Goal: Information Seeking & Learning: Learn about a topic

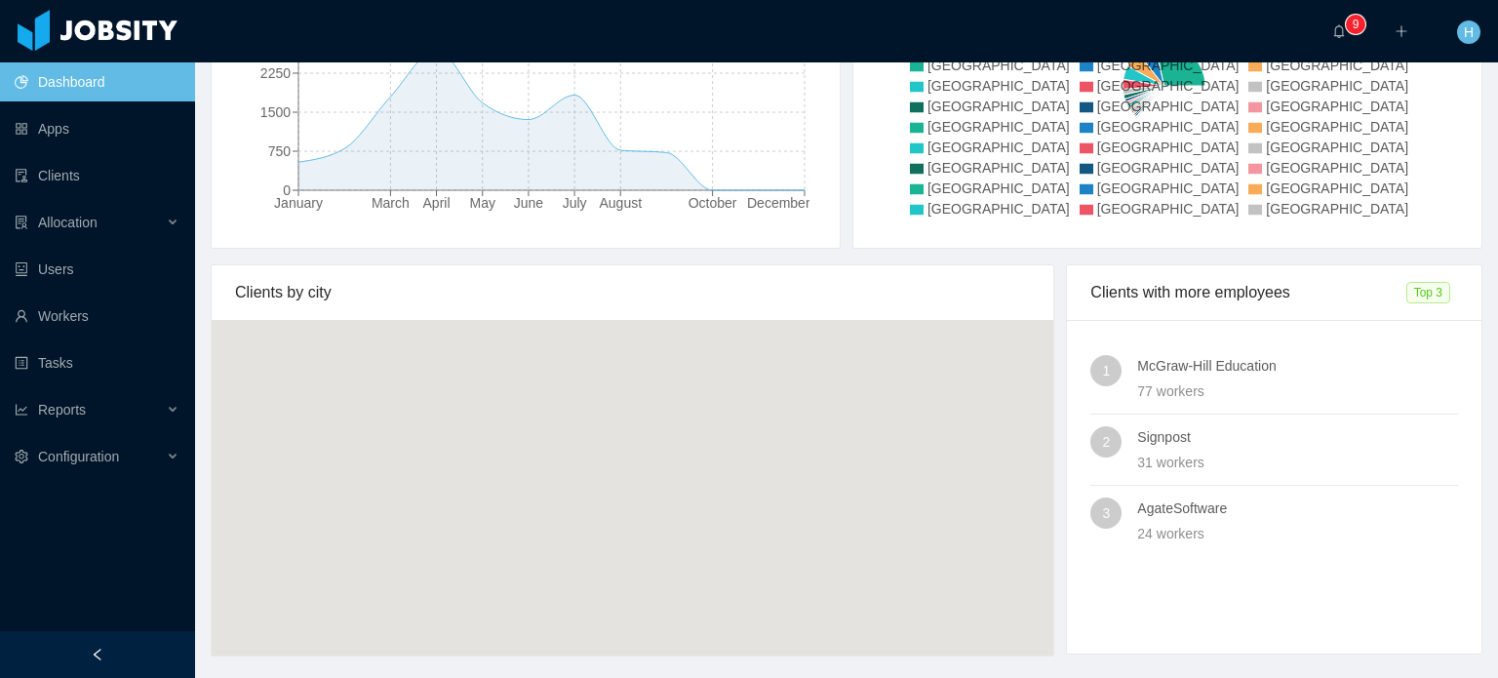
scroll to position [428, 0]
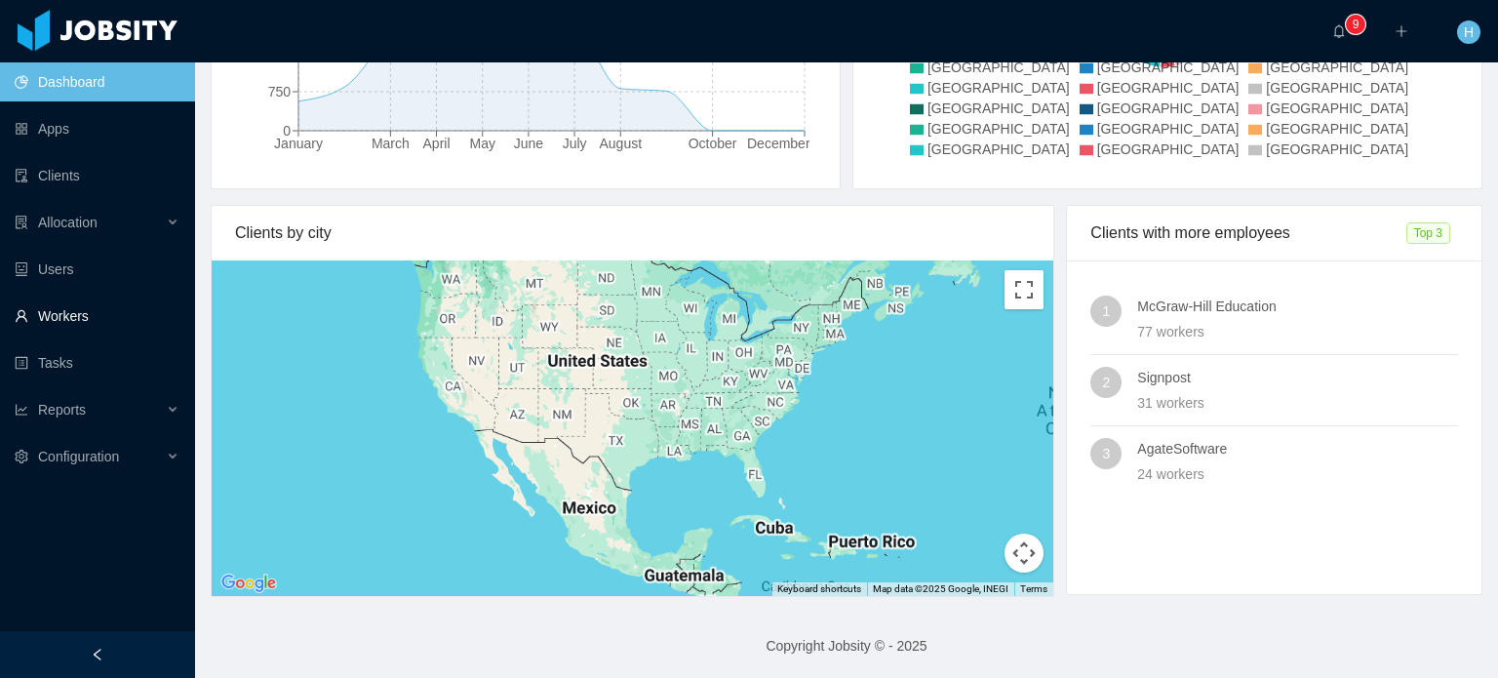
click at [79, 313] on link "Workers" at bounding box center [97, 315] width 165 height 39
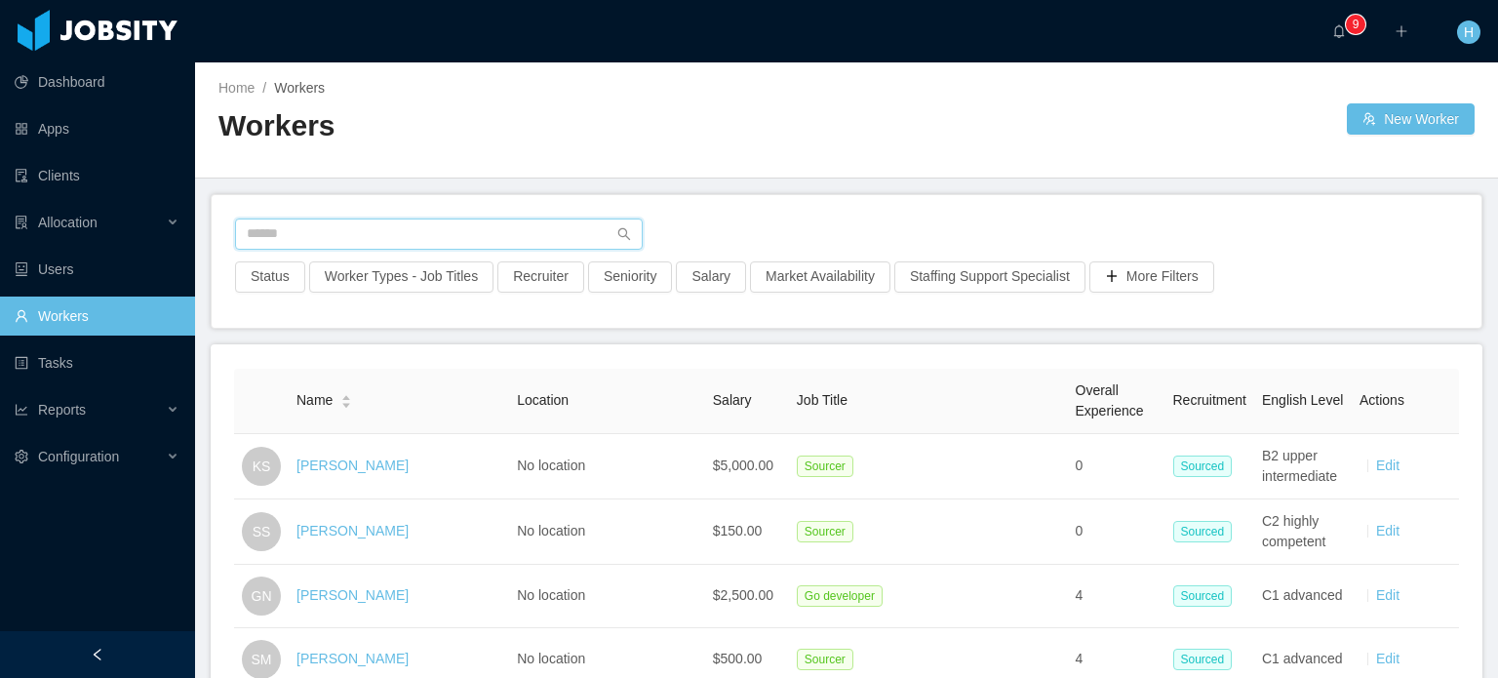
click at [364, 233] on input "text" at bounding box center [439, 233] width 408 height 31
type input "**********"
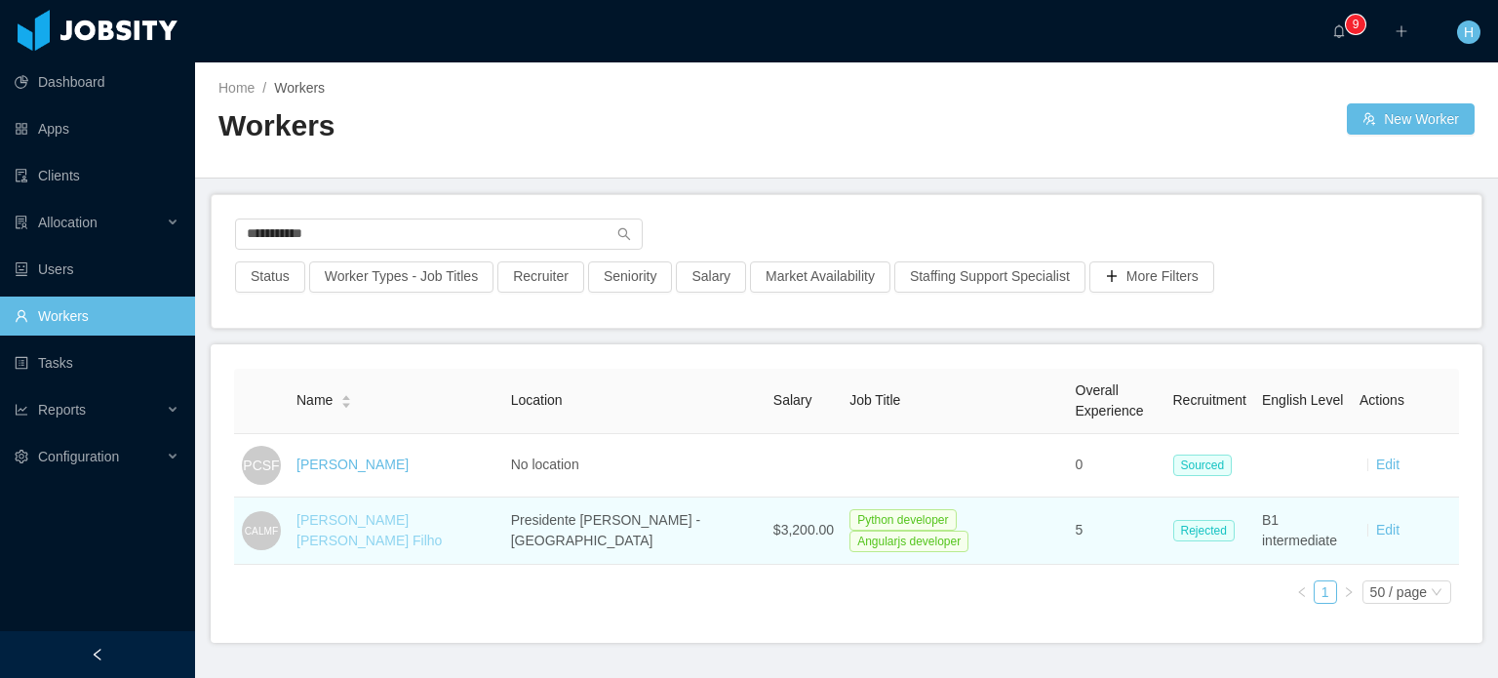
click at [442, 519] on link "[PERSON_NAME] [PERSON_NAME] Filho" at bounding box center [368, 530] width 145 height 36
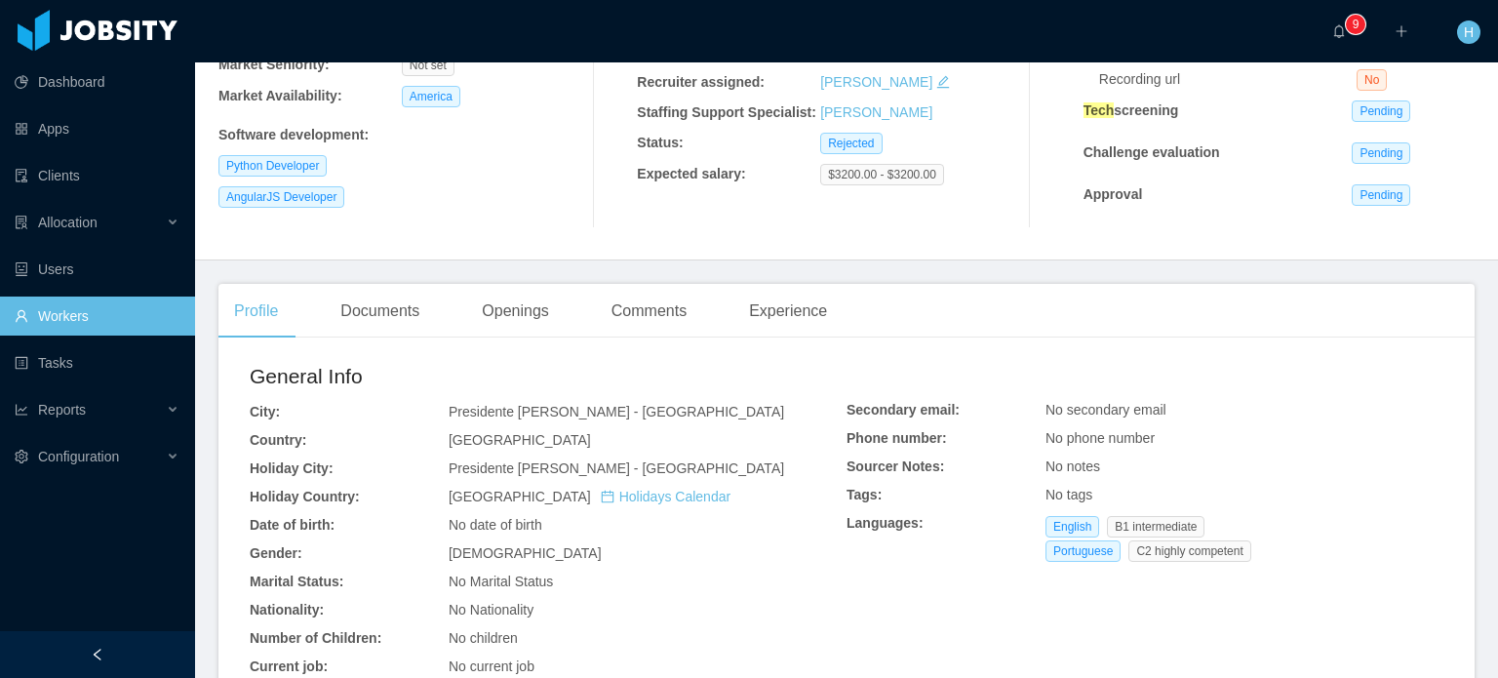
scroll to position [293, 0]
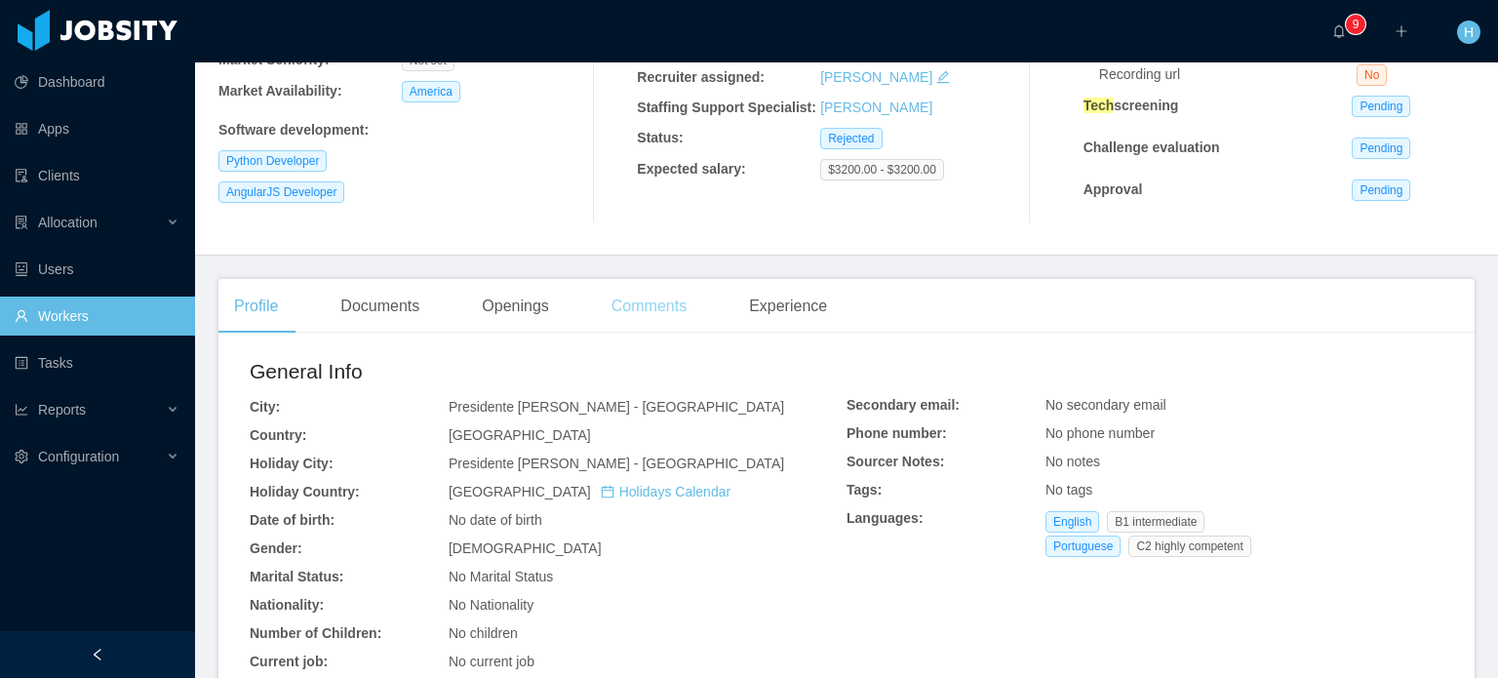
click at [658, 317] on div "Comments" at bounding box center [649, 306] width 106 height 55
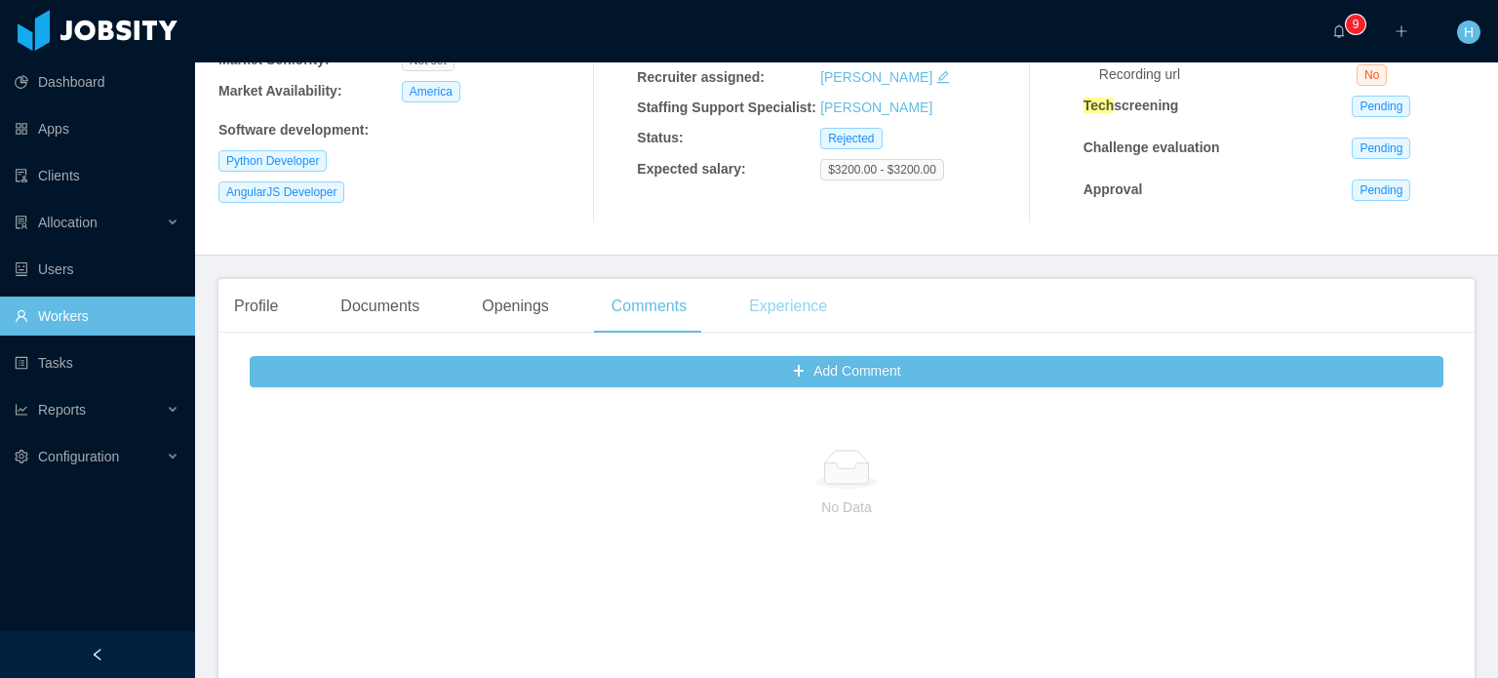
click at [772, 293] on div "Experience" at bounding box center [787, 306] width 109 height 55
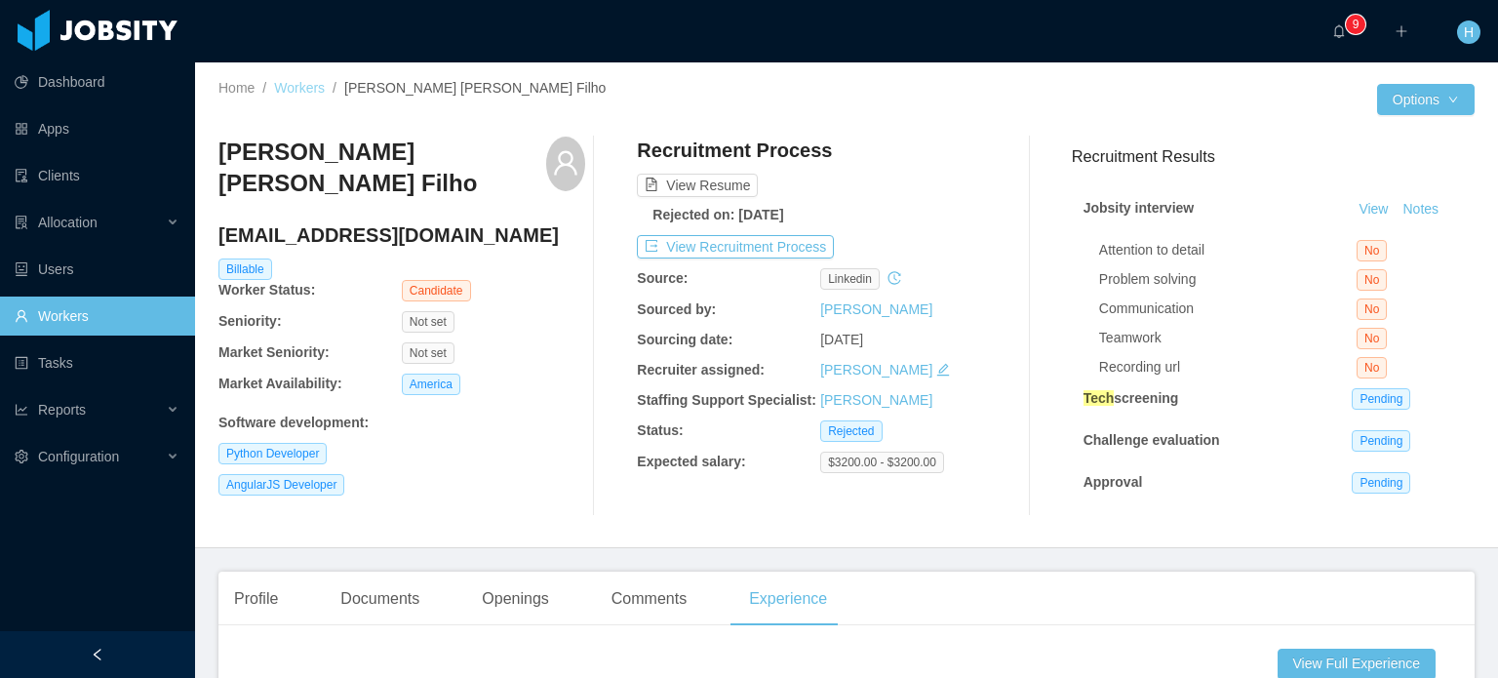
click at [285, 88] on link "Workers" at bounding box center [299, 88] width 51 height 16
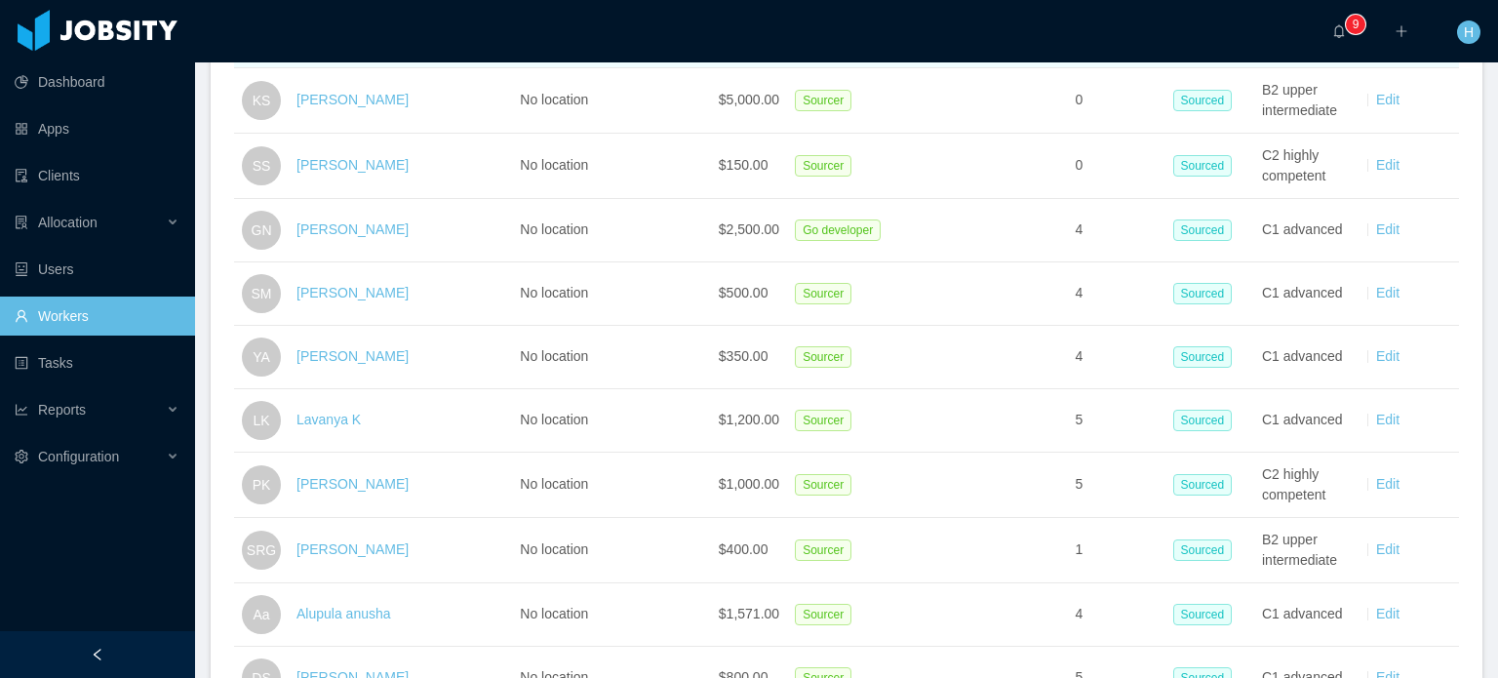
scroll to position [503, 0]
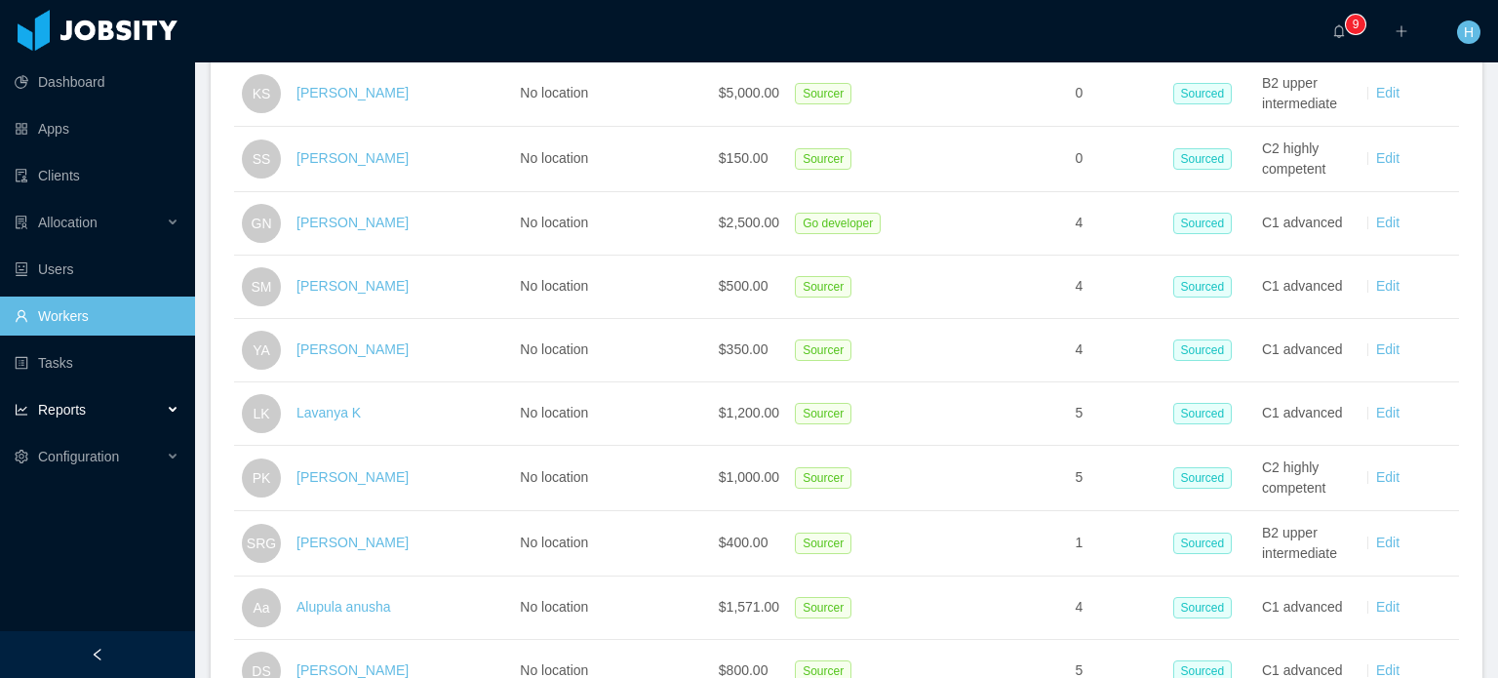
click at [138, 409] on div "Reports" at bounding box center [97, 409] width 195 height 39
click at [164, 405] on div "Reports" at bounding box center [97, 409] width 195 height 39
click at [170, 410] on icon at bounding box center [175, 410] width 10 height 0
click at [89, 413] on div "Reports" at bounding box center [97, 409] width 195 height 39
click at [89, 412] on div "Reports" at bounding box center [97, 409] width 195 height 39
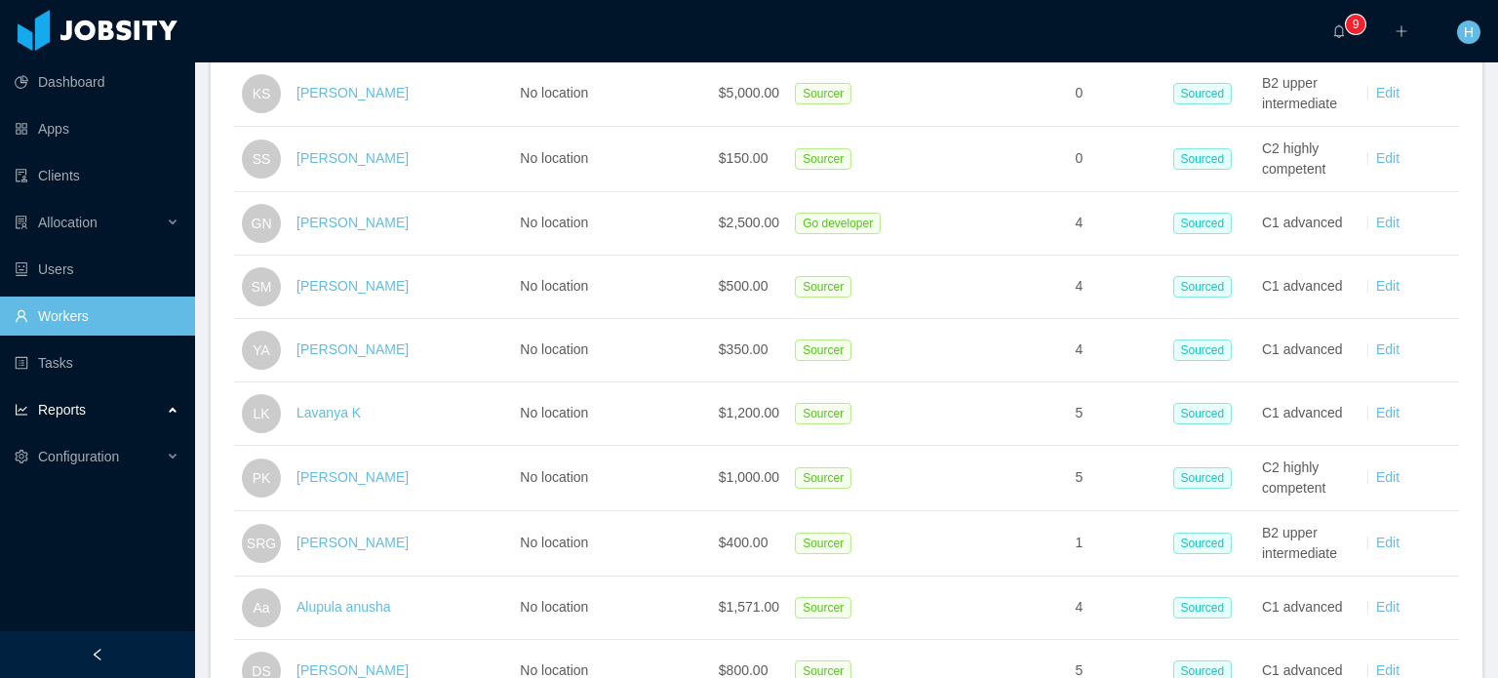
click at [89, 412] on div "Reports" at bounding box center [97, 409] width 195 height 39
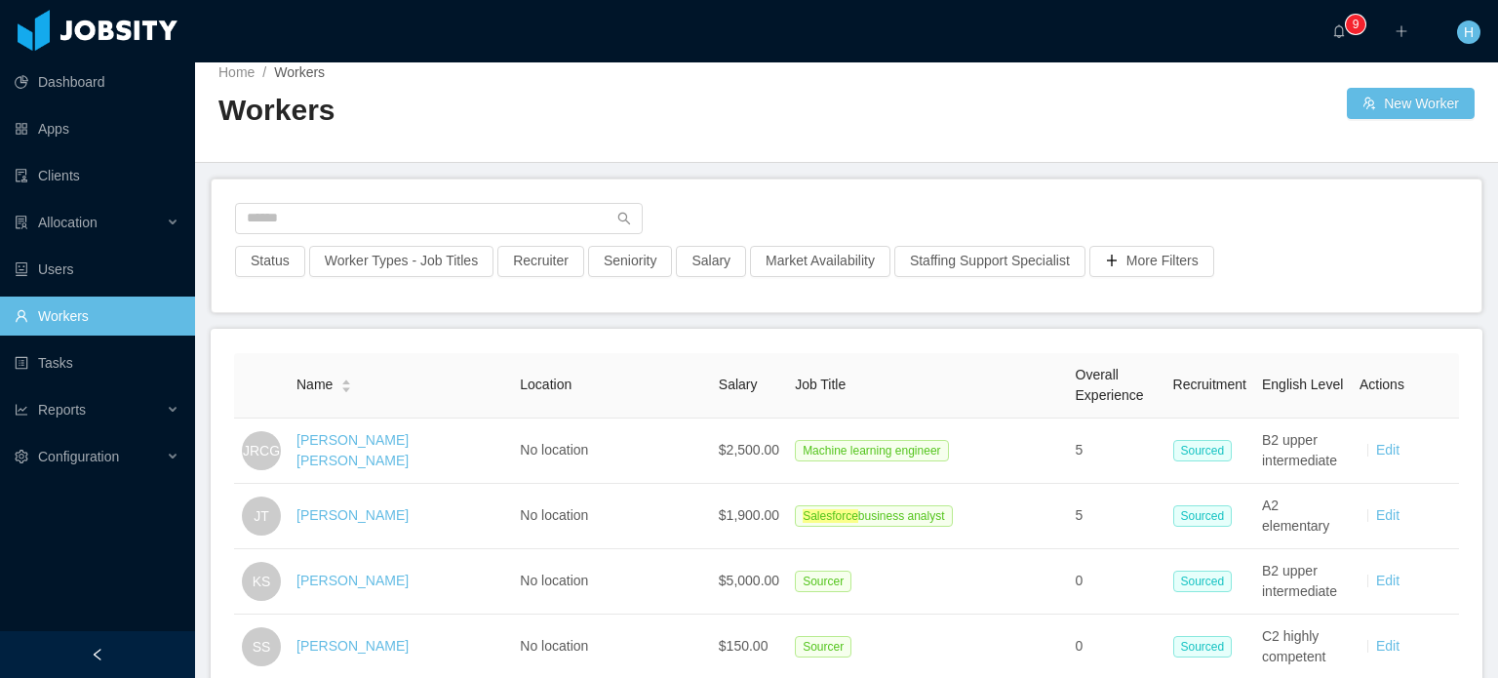
scroll to position [0, 0]
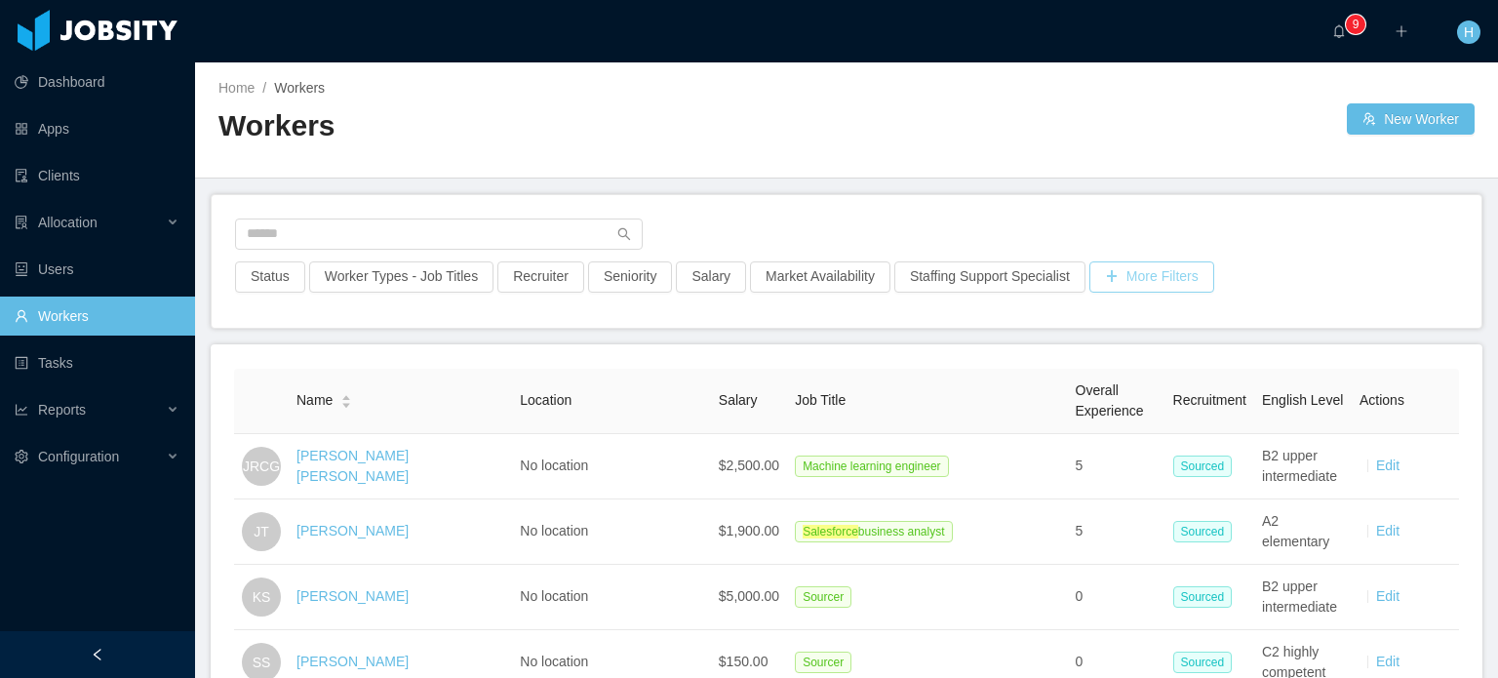
click at [1116, 272] on button "More Filters" at bounding box center [1151, 276] width 125 height 31
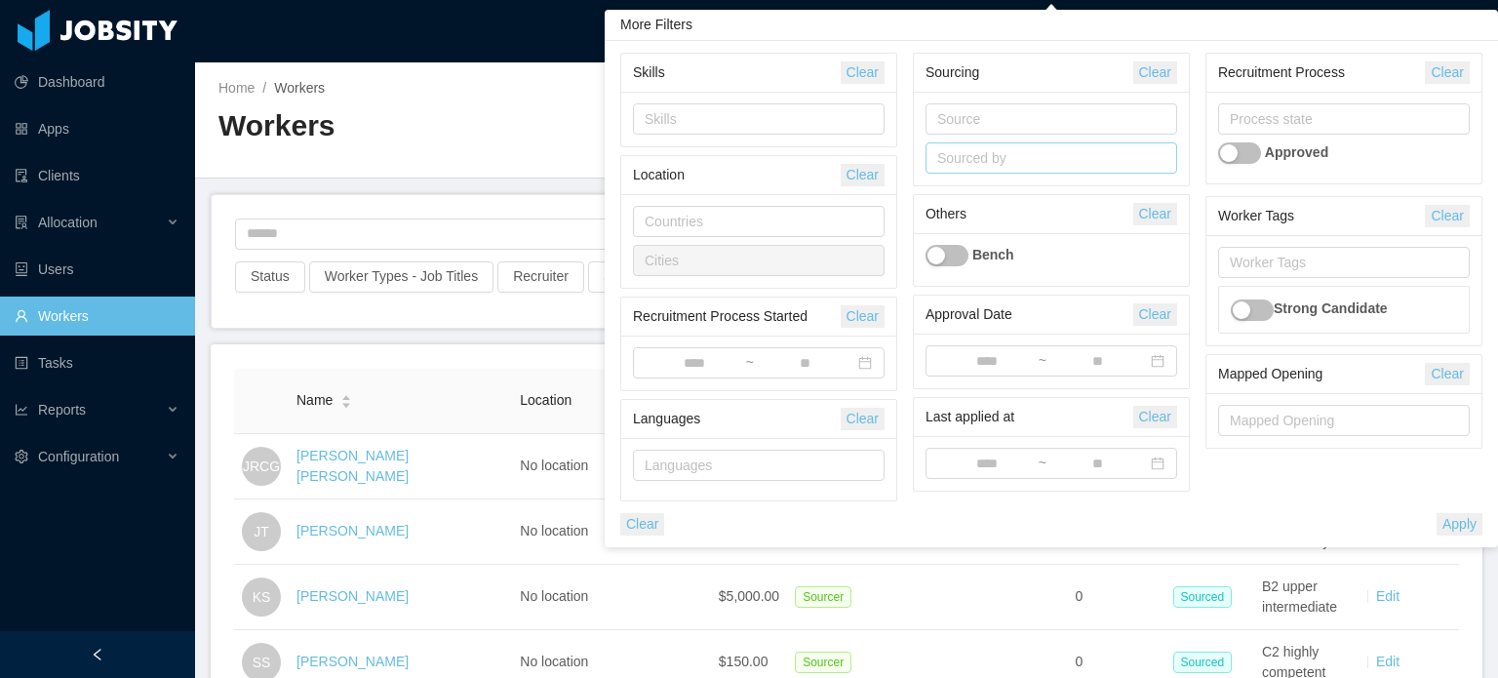
click at [1011, 153] on div "Sourced by" at bounding box center [1046, 158] width 219 height 20
type input "****"
click at [1045, 234] on li "[PERSON_NAME]" at bounding box center [1051, 227] width 252 height 31
click at [1462, 519] on button "Apply" at bounding box center [1460, 524] width 46 height 22
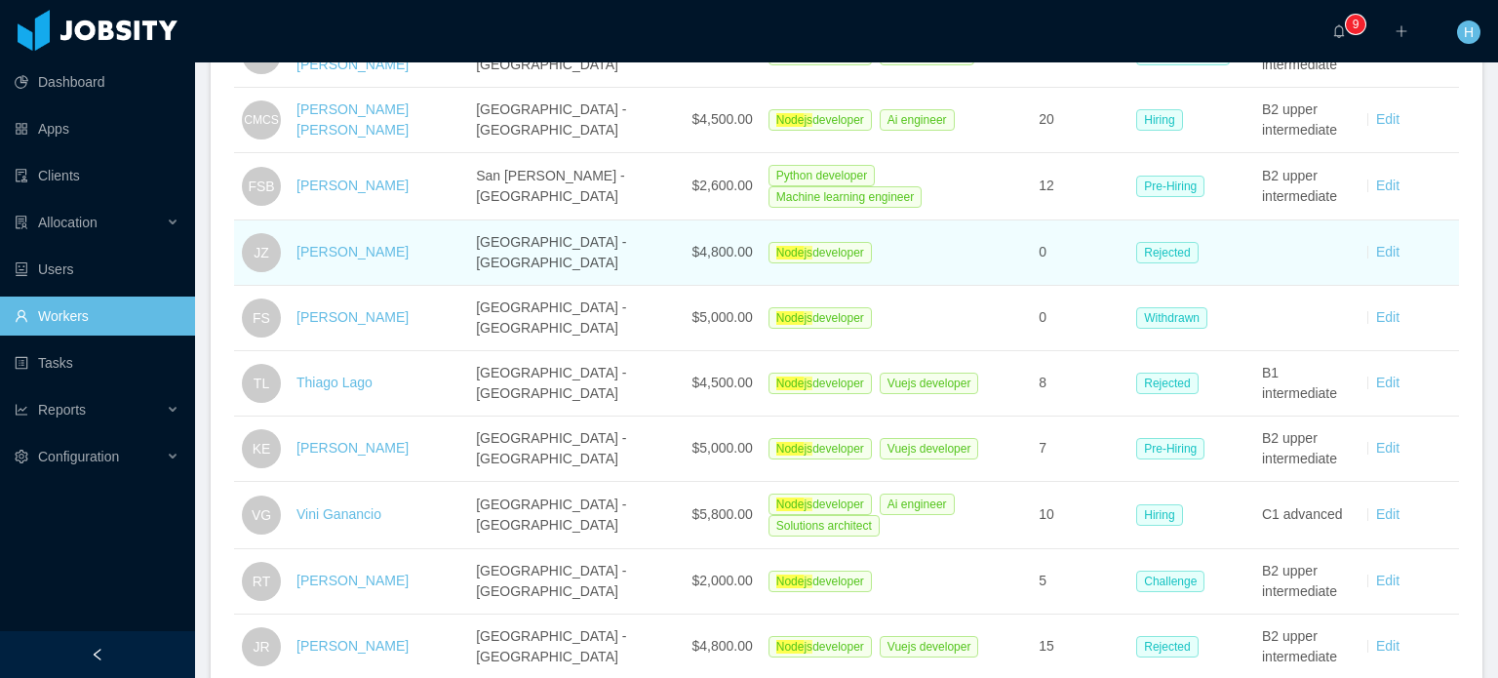
scroll to position [683, 0]
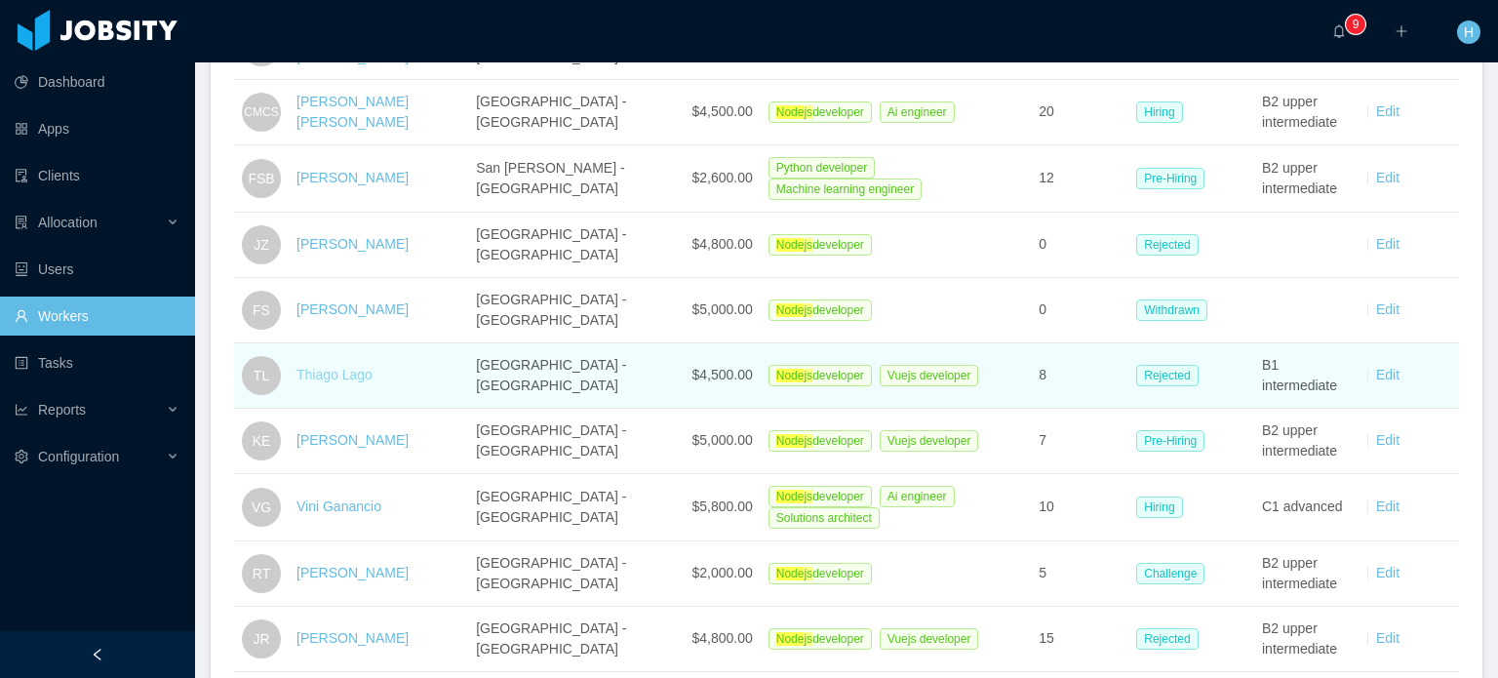
click at [367, 367] on link "Thiago Lago" at bounding box center [334, 375] width 76 height 16
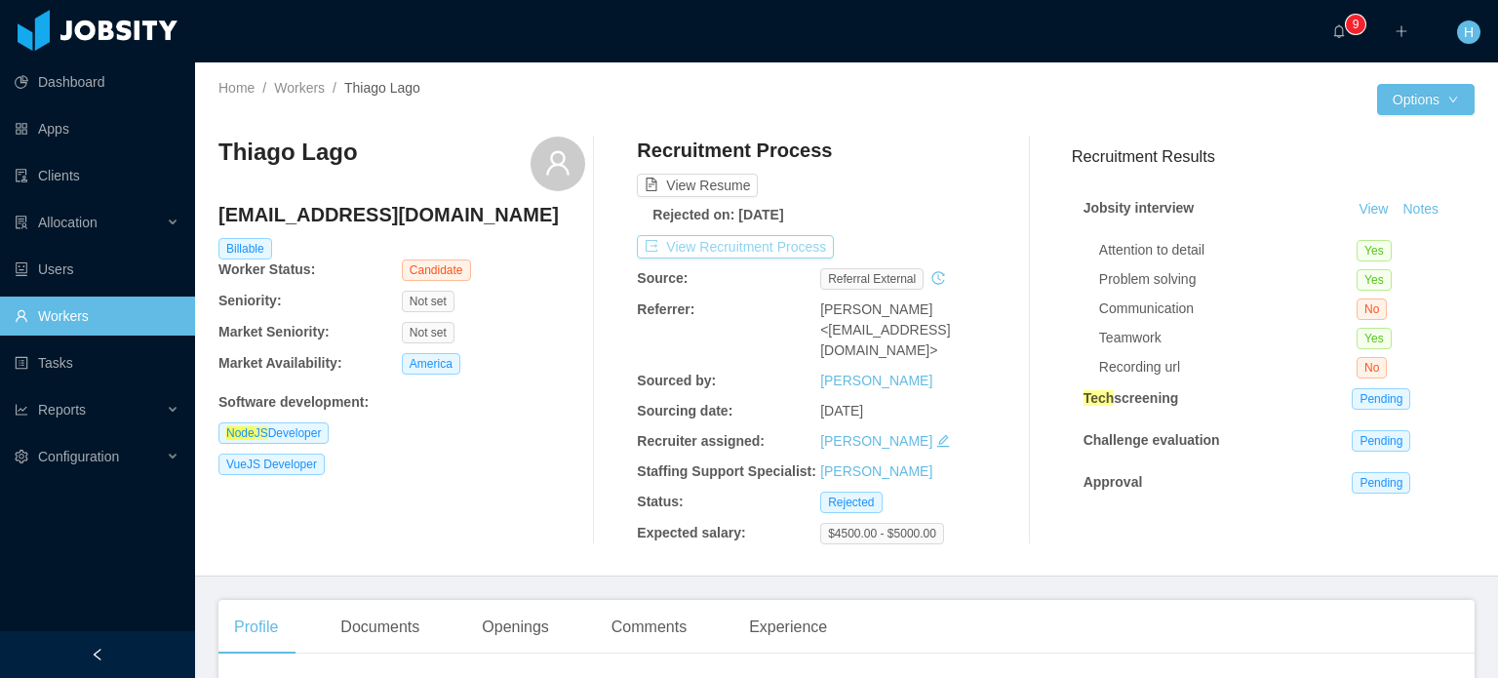
click at [767, 235] on button "View Recruitment Process" at bounding box center [735, 246] width 197 height 23
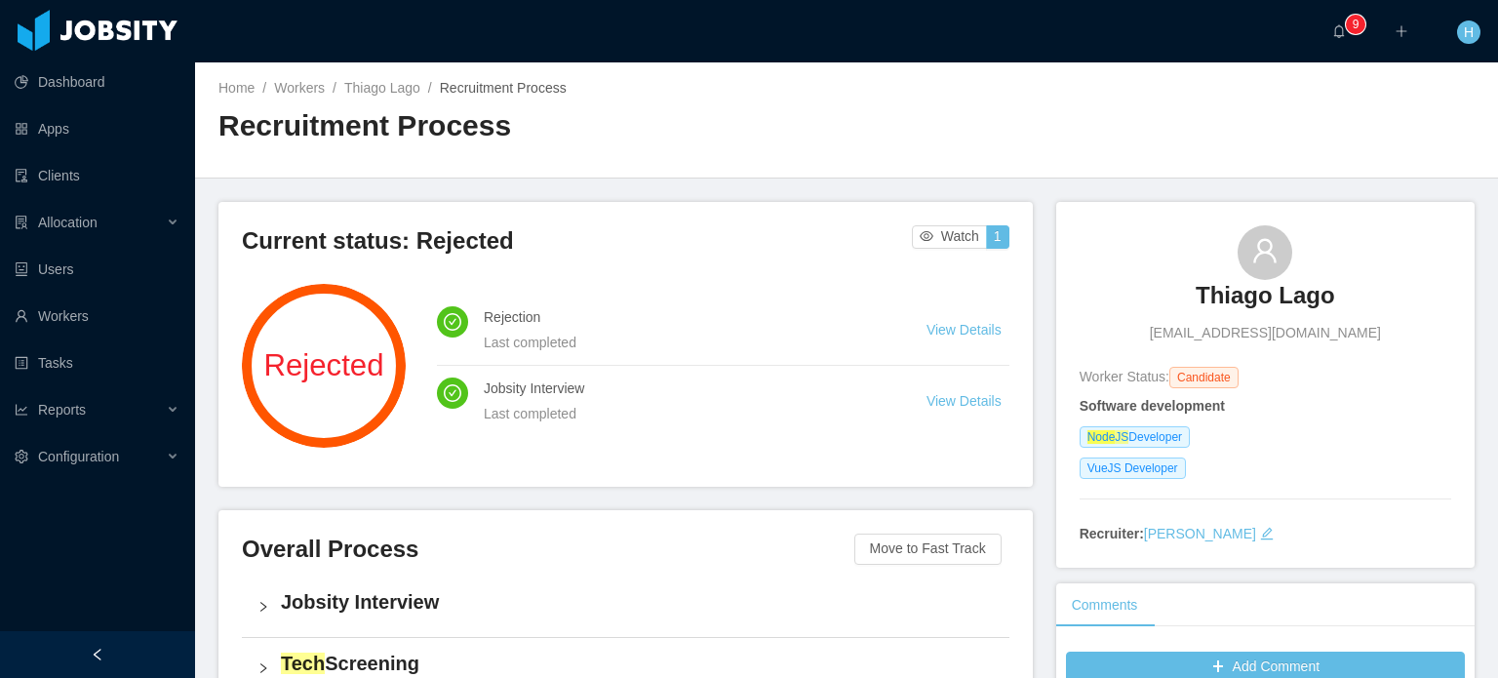
click at [272, 100] on div "Home / Workers / Thiago Lago / Recruitment Process / Recruitment Process" at bounding box center [532, 119] width 628 height 83
click at [290, 94] on link "Workers" at bounding box center [299, 88] width 51 height 16
